Goal: Transaction & Acquisition: Subscribe to service/newsletter

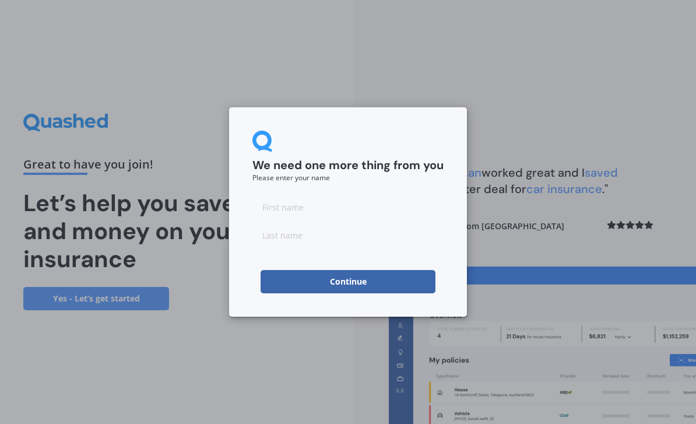
click at [278, 202] on input at bounding box center [347, 206] width 191 height 23
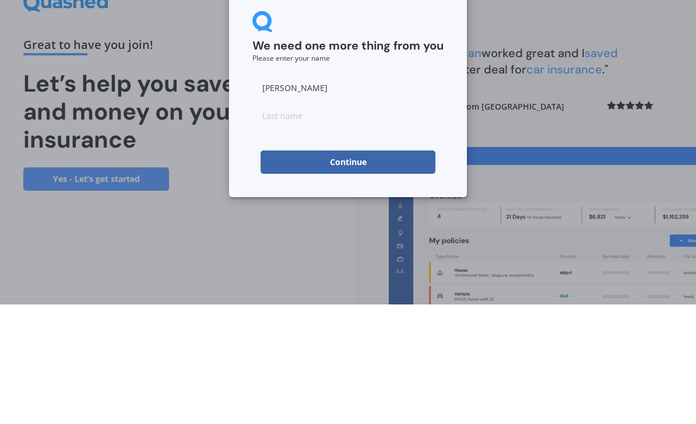
type input "[PERSON_NAME]"
click at [318, 270] on button "Continue" at bounding box center [348, 281] width 175 height 23
type input "[PERSON_NAME]"
click at [388, 270] on button "Continue" at bounding box center [348, 281] width 175 height 23
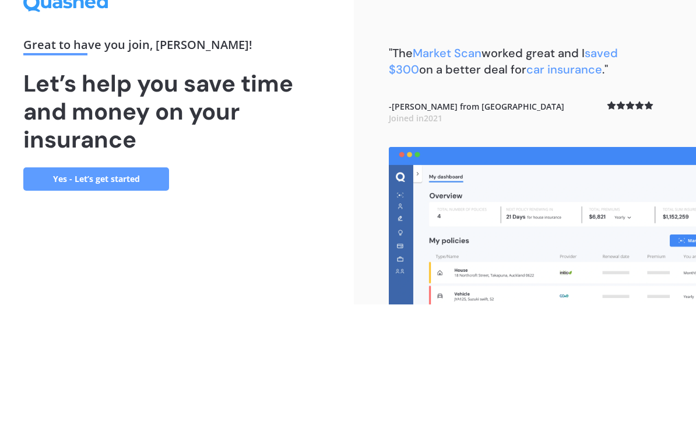
scroll to position [37, 0]
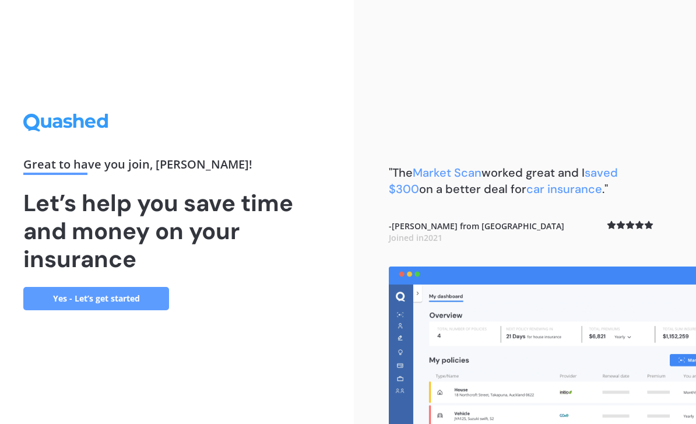
click at [139, 287] on link "Yes - Let’s get started" at bounding box center [96, 298] width 146 height 23
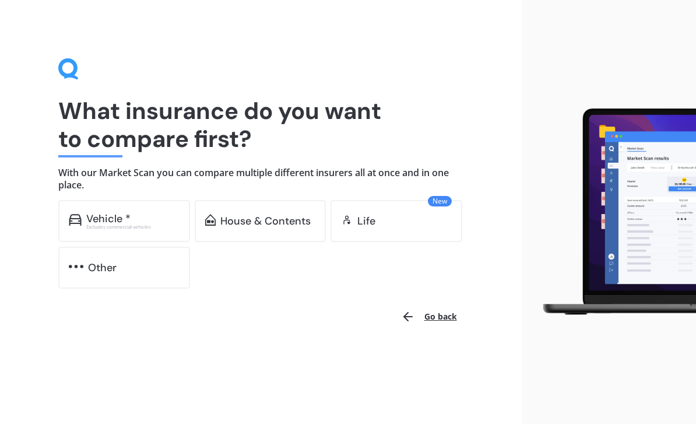
click at [114, 219] on div "Vehicle *" at bounding box center [108, 219] width 44 height 12
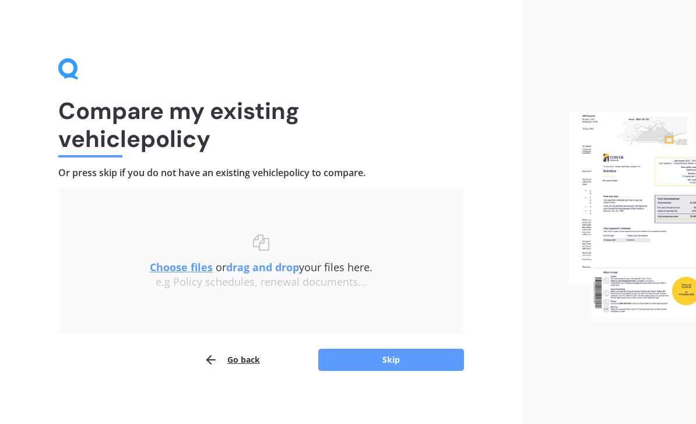
click at [249, 214] on div "Choose files or drag and drop your files here. Choose files or photos e.g Polic…" at bounding box center [261, 261] width 359 height 99
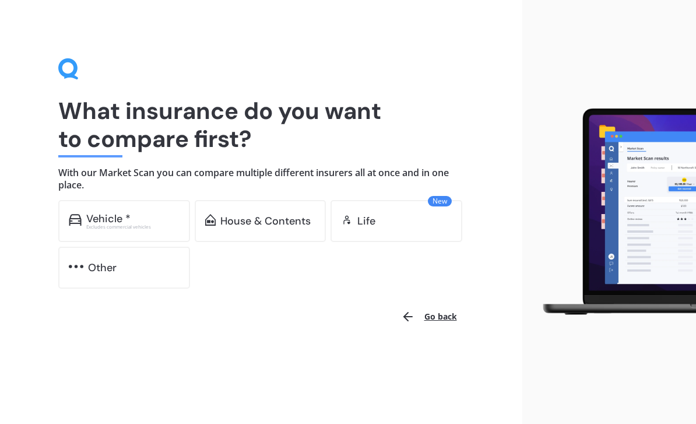
scroll to position [37, 0]
